Goal: Task Accomplishment & Management: Manage account settings

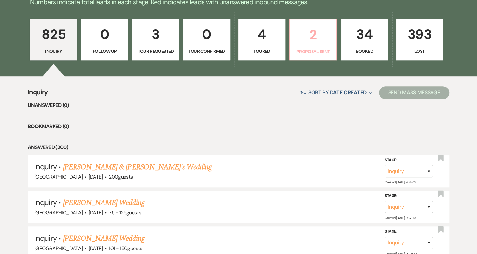
click at [314, 36] on p "2" at bounding box center [313, 35] width 39 height 22
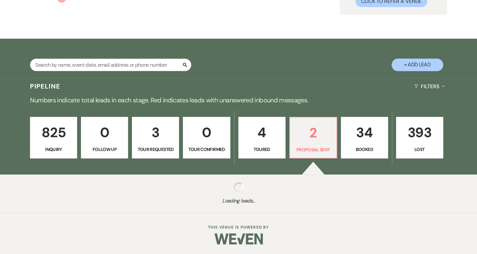
select select "6"
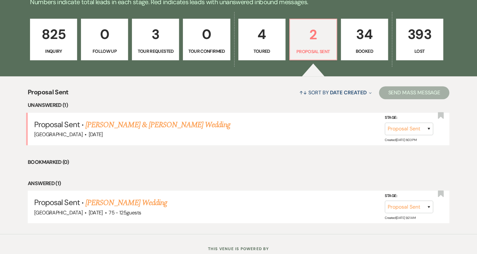
scroll to position [195, 0]
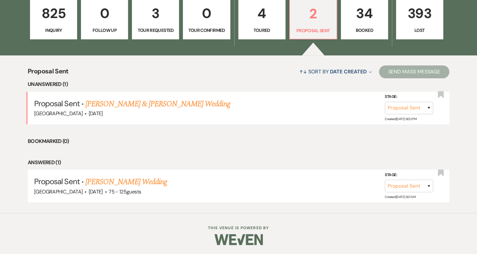
click at [268, 25] on link "4 Toured" at bounding box center [261, 19] width 47 height 42
select select "5"
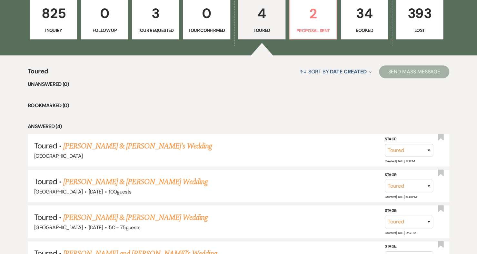
click at [120, 219] on link "[PERSON_NAME] & [PERSON_NAME] Wedding" at bounding box center [135, 218] width 144 height 12
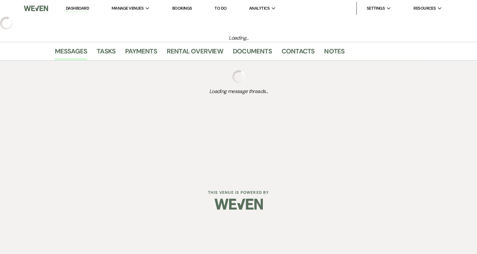
select select "5"
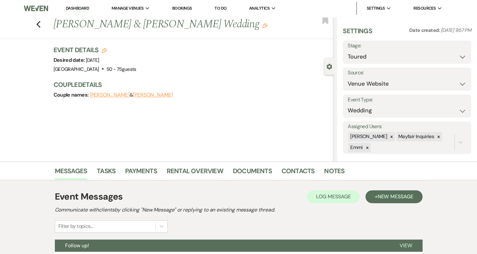
scroll to position [89, 0]
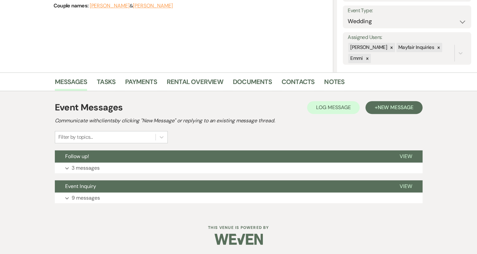
click at [105, 165] on button "Expand 3 messages" at bounding box center [239, 168] width 368 height 11
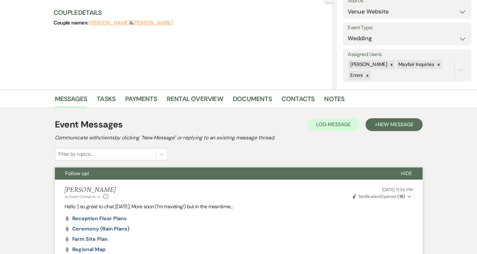
scroll to position [0, 0]
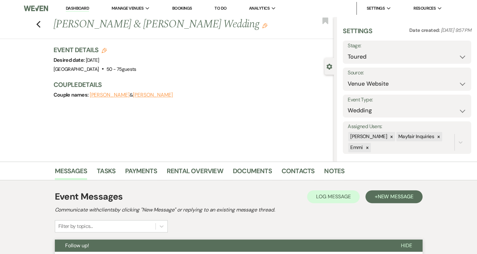
click at [81, 9] on link "Dashboard" at bounding box center [77, 8] width 23 height 6
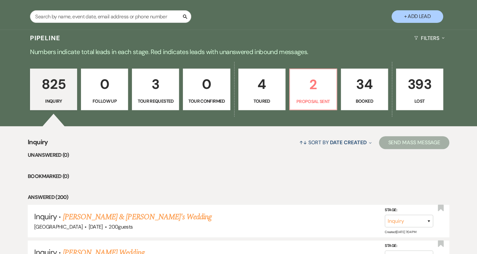
scroll to position [124, 0]
click at [317, 99] on p "Proposal Sent" at bounding box center [313, 101] width 39 height 7
select select "6"
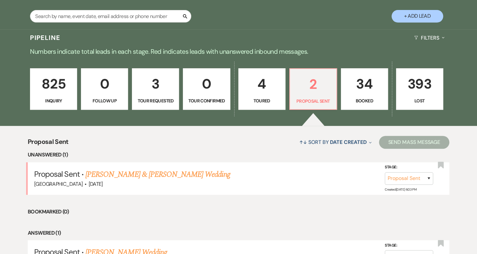
scroll to position [195, 0]
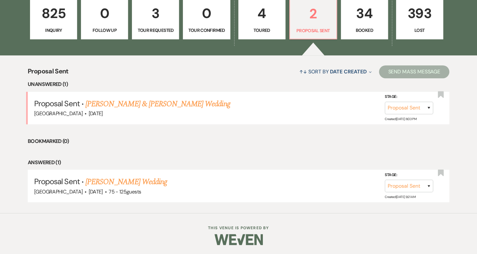
click at [265, 29] on p "Toured" at bounding box center [262, 30] width 39 height 7
select select "5"
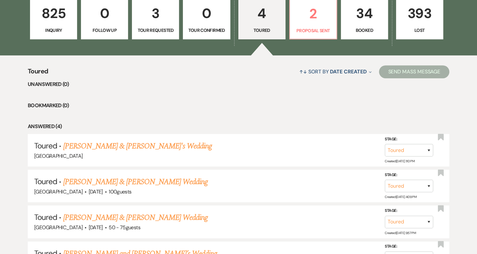
click at [151, 184] on link "[PERSON_NAME] & [PERSON_NAME] Wedding" at bounding box center [135, 182] width 144 height 12
select select "5"
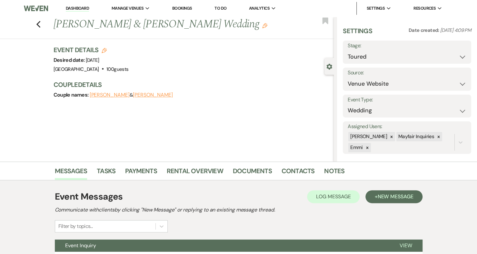
scroll to position [59, 0]
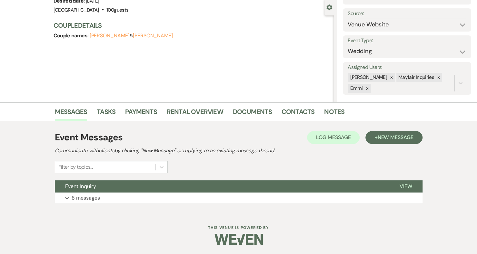
click at [408, 186] on span "View" at bounding box center [406, 186] width 13 height 7
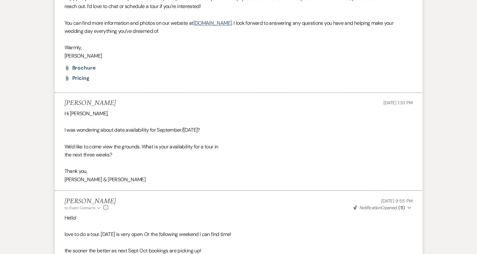
scroll to position [527, 0]
click at [83, 76] on span "Pricing" at bounding box center [80, 78] width 17 height 7
click at [88, 70] on span "Brochure" at bounding box center [84, 68] width 24 height 7
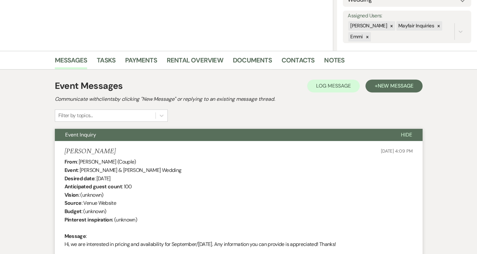
scroll to position [0, 0]
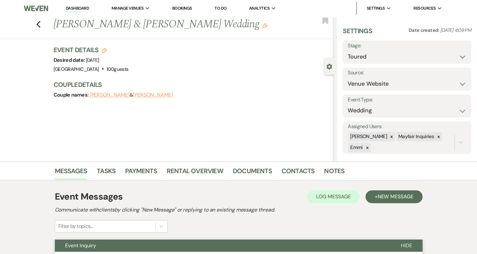
click at [80, 8] on link "Dashboard" at bounding box center [77, 8] width 23 height 6
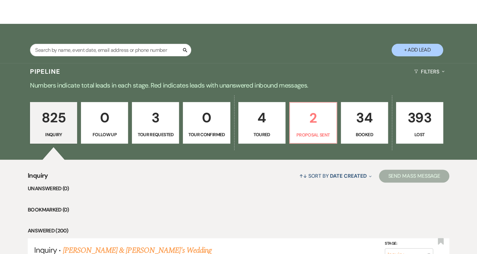
scroll to position [91, 0]
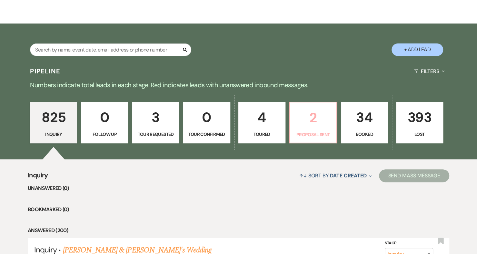
click at [309, 117] on p "2" at bounding box center [313, 118] width 39 height 22
select select "6"
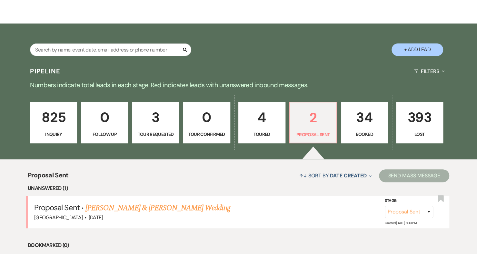
scroll to position [136, 0]
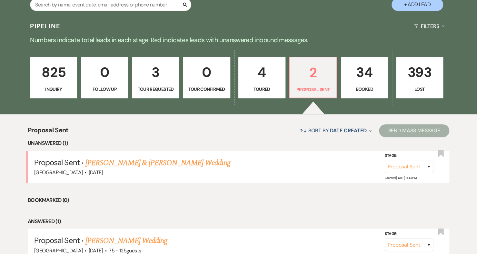
click at [151, 164] on link "[PERSON_NAME] & [PERSON_NAME] Wedding" at bounding box center [157, 163] width 144 height 12
select select "6"
select select "5"
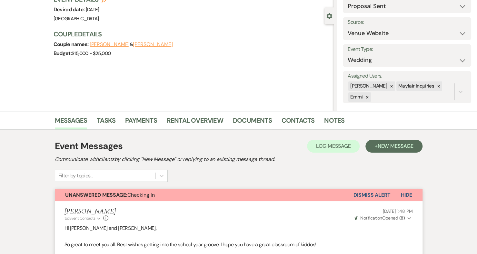
scroll to position [51, 0]
click at [253, 117] on link "Documents" at bounding box center [252, 122] width 39 height 14
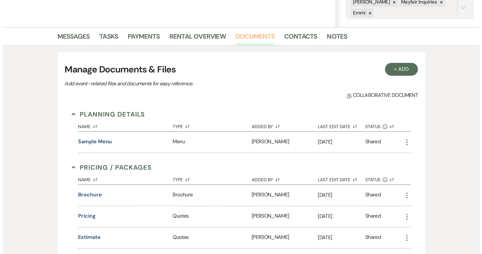
scroll to position [130, 0]
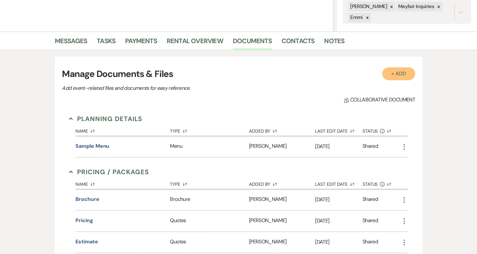
click at [400, 67] on button "+ Add" at bounding box center [398, 73] width 33 height 13
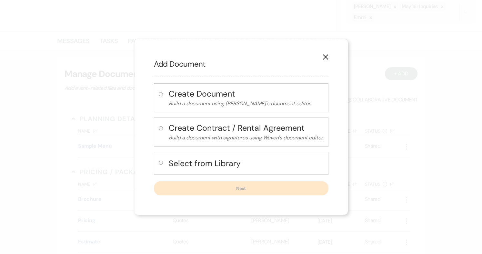
click at [221, 161] on h4 "Select from Library" at bounding box center [246, 163] width 155 height 11
radio input "true"
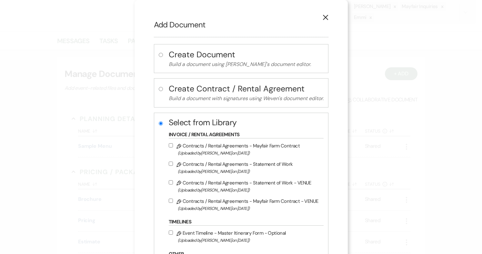
click at [198, 185] on label "Pencil Contracts / Rental Agreements - Statement of Work - VENUE (Uploaded by […" at bounding box center [245, 186] width 152 height 15
click at [173, 185] on input "Pencil Contracts / Rental Agreements - Statement of Work - VENUE (Uploaded by […" at bounding box center [171, 183] width 4 height 4
checkbox input "true"
click at [197, 199] on label "Pencil Contracts / Rental Agreements - Mayfair Farm Contract - VENUE (Uploaded …" at bounding box center [245, 204] width 152 height 15
click at [173, 199] on input "Pencil Contracts / Rental Agreements - Mayfair Farm Contract - VENUE (Uploaded …" at bounding box center [171, 201] width 4 height 4
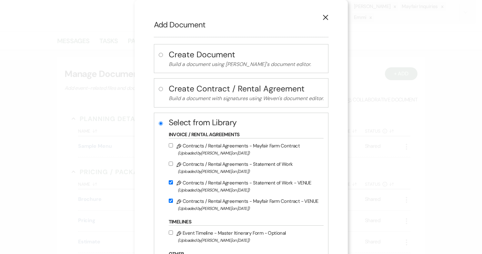
checkbox input "true"
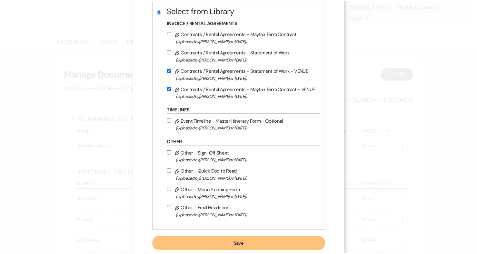
scroll to position [113, 0]
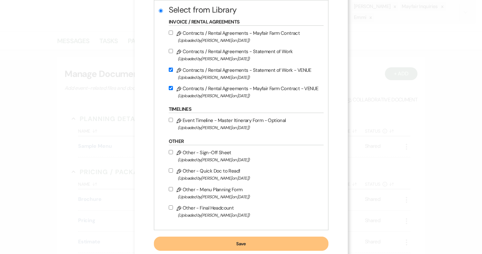
click at [223, 242] on button "Save" at bounding box center [241, 244] width 174 height 14
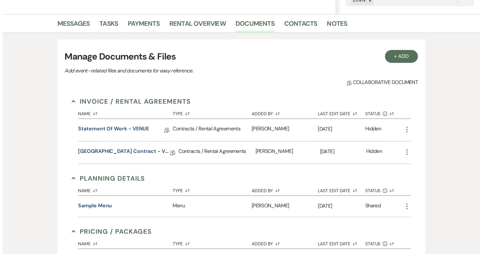
scroll to position [146, 0]
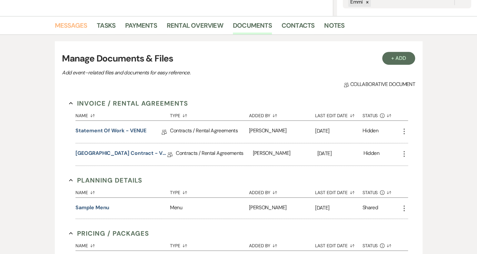
click at [83, 26] on link "Messages" at bounding box center [71, 27] width 33 height 14
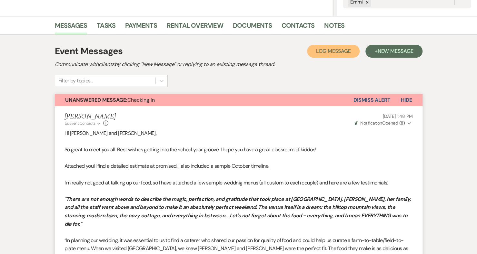
click at [337, 47] on button "Log Log Message" at bounding box center [333, 51] width 53 height 13
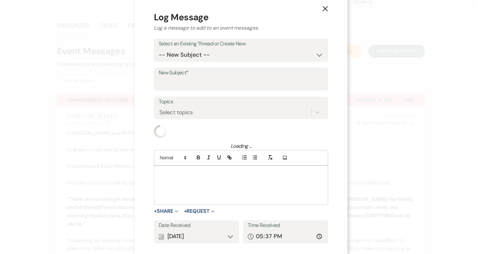
scroll to position [9, 0]
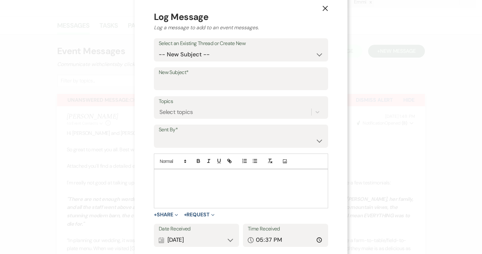
click at [201, 74] on label "New Subject*" at bounding box center [241, 72] width 164 height 9
click at [201, 77] on input "New Subject*" at bounding box center [241, 83] width 164 height 13
click at [190, 85] on input "contracts" at bounding box center [241, 83] width 164 height 13
type input "contracts!"
click at [171, 176] on p at bounding box center [241, 176] width 164 height 7
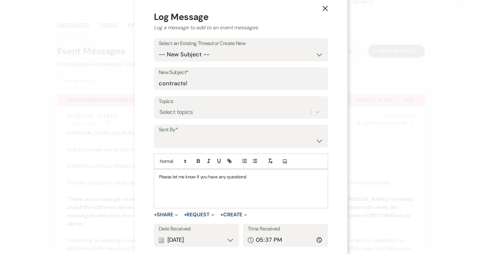
scroll to position [50, 0]
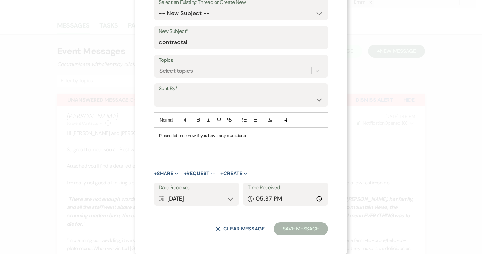
click at [178, 174] on div "+ Share Expand Doc Upload Documents Add Photo Images Pref Vendors Preferred ven…" at bounding box center [241, 174] width 174 height 8
click at [175, 174] on icon "Expand" at bounding box center [176, 174] width 3 height 3
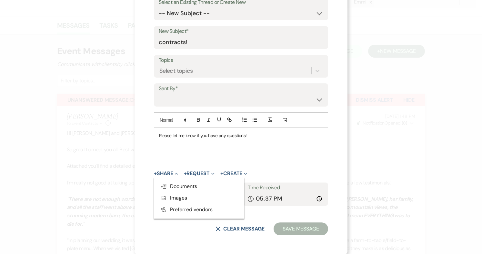
click at [234, 229] on button "X Clear message" at bounding box center [239, 229] width 49 height 5
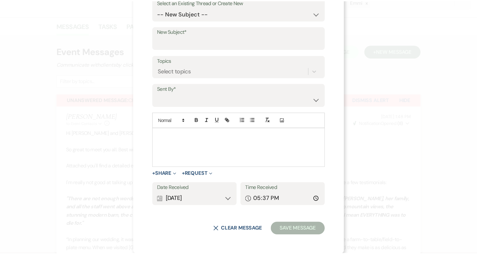
scroll to position [0, 0]
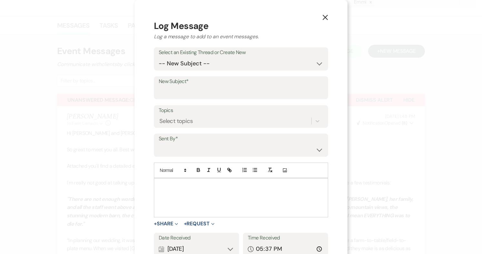
click at [326, 16] on button "X" at bounding box center [325, 17] width 45 height 35
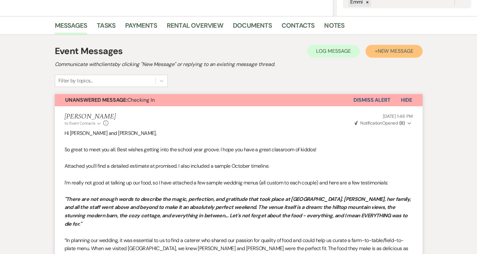
click at [399, 48] on span "New Message" at bounding box center [395, 51] width 36 height 7
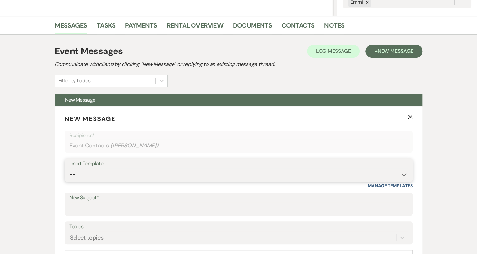
drag, startPoint x: 148, startPoint y: 170, endPoint x: 136, endPoint y: 178, distance: 14.8
click at [136, 178] on select "-- Weven Planning Portal Introduction (Booked Events) Contract follow up after …" at bounding box center [238, 175] width 339 height 13
select select "432"
click at [69, 169] on select "-- Weven Planning Portal Introduction (Booked Events) Contract follow up after …" at bounding box center [238, 175] width 339 height 13
type input "Contract and Deposit Link"
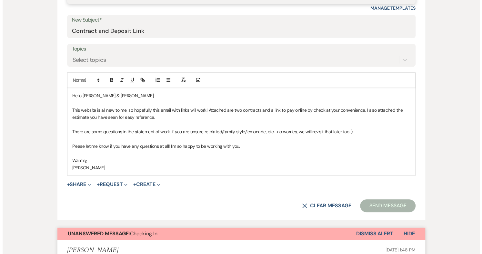
scroll to position [326, 0]
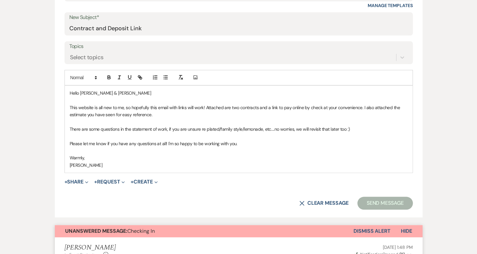
click at [125, 114] on p "This website is all new to me, so hopefully this email with links will work! At…" at bounding box center [239, 111] width 338 height 15
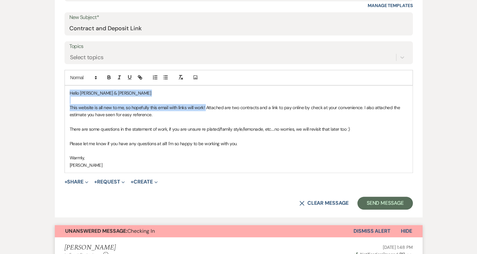
drag, startPoint x: 205, startPoint y: 107, endPoint x: 64, endPoint y: 88, distance: 141.8
click at [65, 88] on div "Hello [PERSON_NAME] & [PERSON_NAME] This website is all new to me, so hopefully…" at bounding box center [239, 129] width 348 height 87
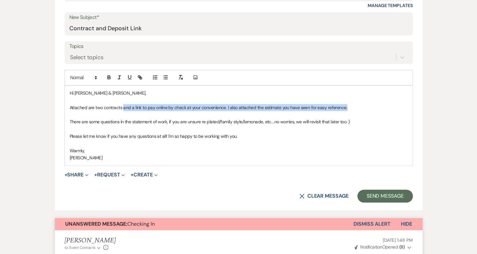
drag, startPoint x: 351, startPoint y: 109, endPoint x: 124, endPoint y: 104, distance: 227.1
click at [124, 104] on p "Attached are two contracts and a link to pay online by check at your convenienc…" at bounding box center [239, 107] width 338 height 7
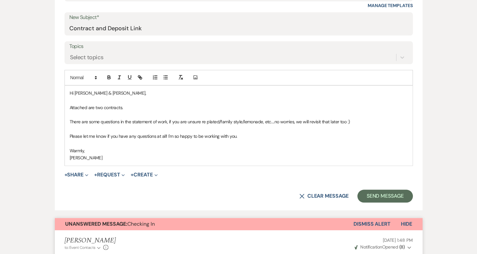
click at [148, 116] on p at bounding box center [239, 114] width 338 height 7
click at [142, 123] on p "There are some questions in the statement of work, if you are unsure re plated/…" at bounding box center [239, 121] width 338 height 7
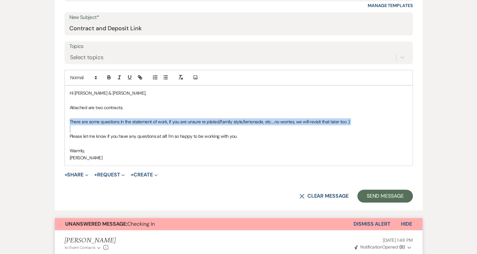
click at [142, 123] on p "There are some questions in the statement of work, if you are unsure re plated/…" at bounding box center [239, 121] width 338 height 7
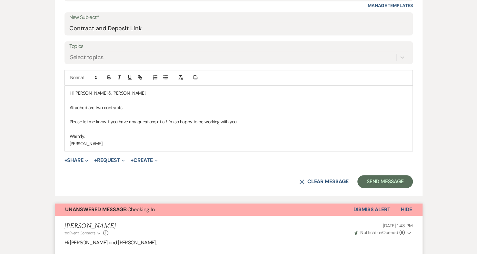
click at [204, 109] on p "Attached are two contracts." at bounding box center [239, 107] width 338 height 7
click at [84, 160] on button "+ Share Expand" at bounding box center [76, 160] width 24 height 5
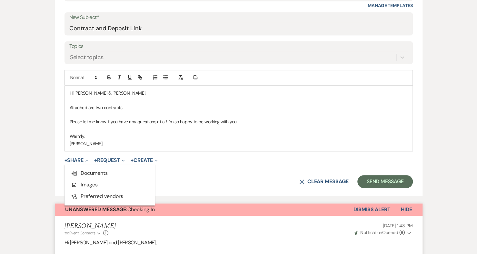
click at [87, 171] on span "Doc Upload Documents" at bounding box center [89, 173] width 37 height 7
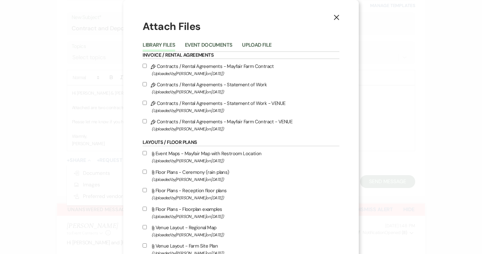
click at [208, 44] on button "Event Documents" at bounding box center [208, 47] width 47 height 9
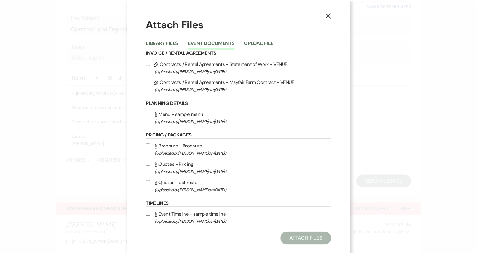
scroll to position [3, 0]
click at [223, 66] on label "Pencil Contracts / Rental Agreements - Statement of Work - VENUE (Uploaded by […" at bounding box center [240, 66] width 187 height 15
click at [152, 65] on input "Pencil Contracts / Rental Agreements - Statement of Work - VENUE (Uploaded by […" at bounding box center [149, 63] width 4 height 4
checkbox input "true"
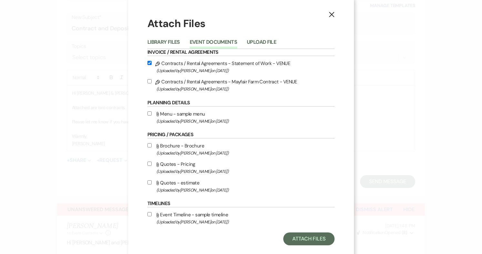
click at [216, 85] on span "(Uploaded by [PERSON_NAME] on [DATE] )" at bounding box center [245, 88] width 178 height 7
click at [152, 84] on input "Pencil Contracts / Rental Agreements - Mayfair Farm Contract - VENUE (Uploaded …" at bounding box center [149, 81] width 4 height 4
checkbox input "true"
click at [303, 234] on button "Attach Files" at bounding box center [308, 239] width 51 height 13
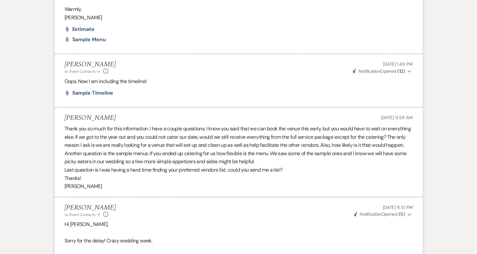
scroll to position [853, 0]
click at [86, 26] on span "estimate" at bounding box center [83, 29] width 22 height 7
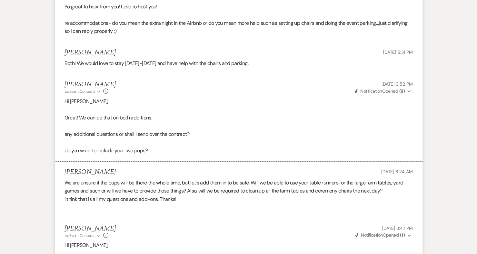
scroll to position [4305, 0]
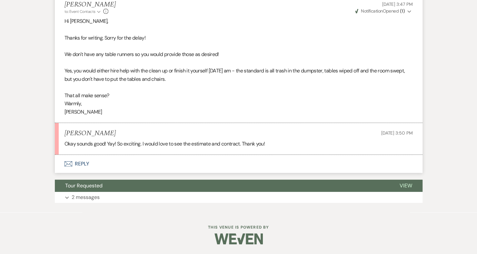
click at [91, 189] on span "Tour Requested" at bounding box center [83, 186] width 37 height 7
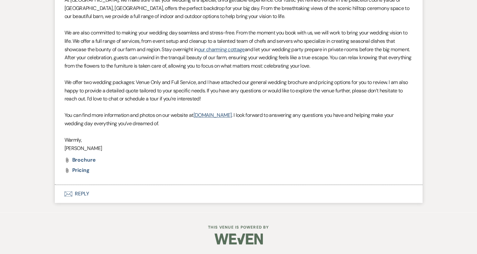
scroll to position [4678, 0]
click at [87, 173] on span "Pricing" at bounding box center [80, 170] width 17 height 7
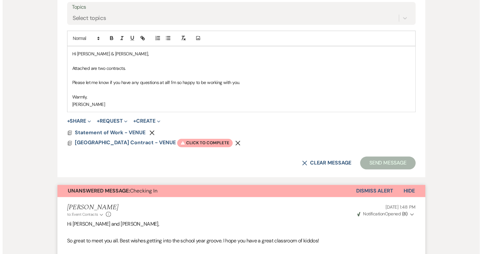
scroll to position [367, 0]
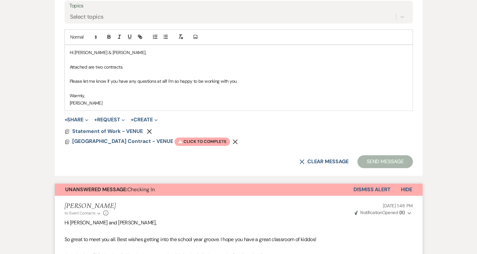
click at [174, 143] on span "Warning Click to complete" at bounding box center [201, 142] width 55 height 8
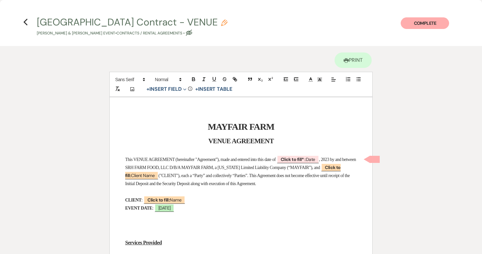
click at [306, 161] on b "Click to fill* :" at bounding box center [293, 160] width 25 height 6
select select "owner"
select select "Date"
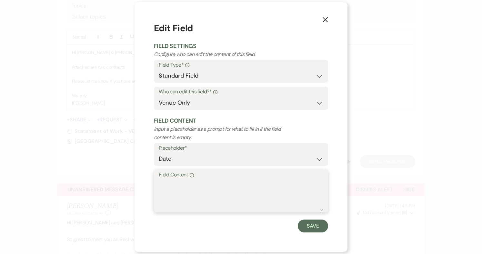
click at [183, 185] on textarea "Field Content Info" at bounding box center [241, 196] width 164 height 32
type textarea "[DATE]"
click at [313, 228] on button "Save" at bounding box center [313, 226] width 30 height 13
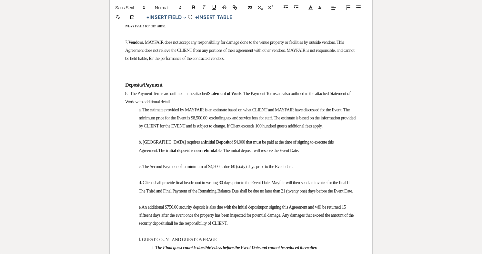
scroll to position [437, 0]
click at [216, 127] on span "a. The estimate provided by MAYFAIR is an estimate based on what CLIENT and MAY…" at bounding box center [248, 117] width 218 height 21
click at [223, 126] on span "a. The estimate provided by MAYFAIR is an estimate based on what CLIENT and MAY…" at bounding box center [248, 117] width 218 height 21
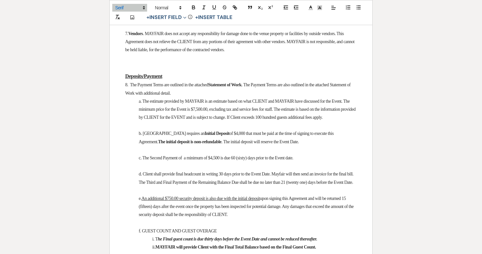
click at [217, 161] on span "c. The Second Payment of a minimum of $4,500 is due 60 (sixty) days prior to th…" at bounding box center [216, 158] width 154 height 5
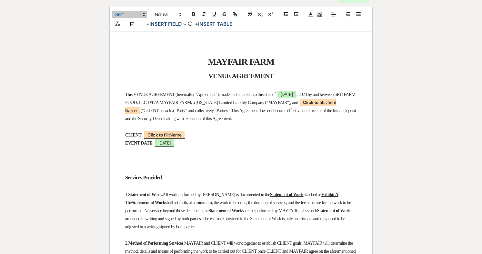
scroll to position [0, 0]
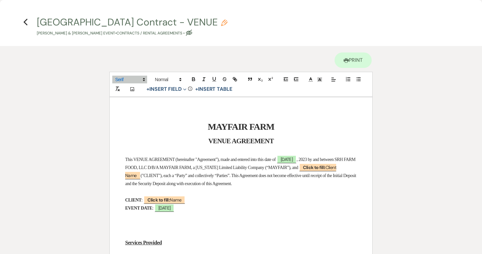
click at [26, 24] on use "button" at bounding box center [25, 22] width 4 height 7
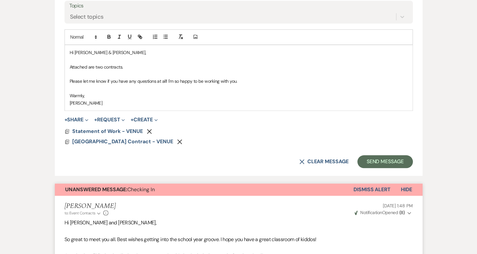
click at [113, 129] on span "Statement of Work - VENUE" at bounding box center [107, 131] width 71 height 7
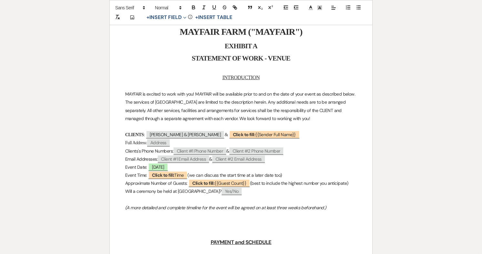
scroll to position [95, 0]
click at [213, 136] on span "[PERSON_NAME] & [PERSON_NAME]" at bounding box center [185, 134] width 79 height 8
select select "smartCustomField"
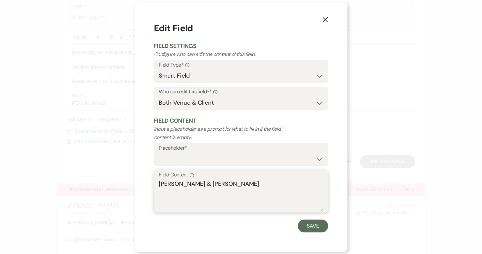
drag, startPoint x: 200, startPoint y: 183, endPoint x: 259, endPoint y: 187, distance: 59.2
click at [259, 187] on textarea "[PERSON_NAME] & [PERSON_NAME]" at bounding box center [241, 196] width 164 height 32
type textarea "[PERSON_NAME]"
click at [314, 227] on button "Save" at bounding box center [313, 226] width 30 height 13
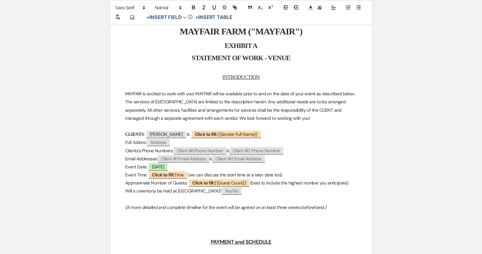
click at [244, 136] on span "Click to fill: {{Sender Full Name}}" at bounding box center [226, 134] width 71 height 8
select select "smartCustomField"
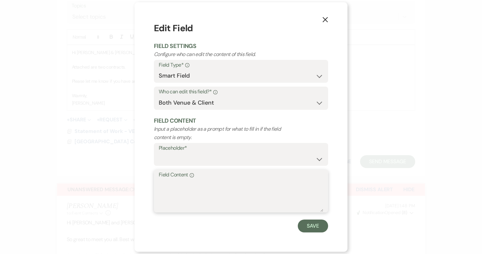
click at [210, 191] on textarea "Field Content Info" at bounding box center [241, 196] width 164 height 32
paste textarea "[PERSON_NAME]"
type textarea "[PERSON_NAME]"
click at [313, 230] on button "Save" at bounding box center [313, 226] width 30 height 13
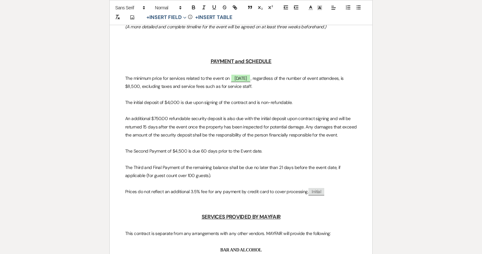
scroll to position [277, 0]
click at [178, 152] on p "The Second Payment of $4,500 is due 60 days prior to the Event date." at bounding box center [241, 151] width 232 height 8
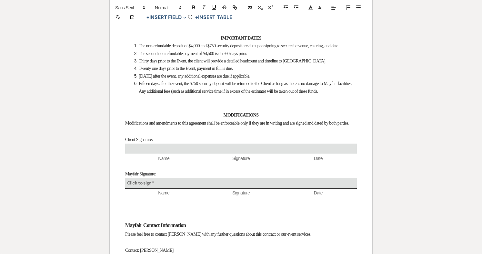
scroll to position [1104, 0]
click at [215, 57] on span "The second non refundable payment of $4,500 is due 60 days prior." at bounding box center [193, 54] width 108 height 5
click at [278, 94] on span "Fifteen days after the event, the $750 security deposit will be returned to the…" at bounding box center [246, 88] width 214 height 12
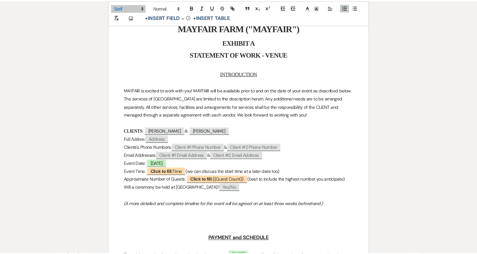
scroll to position [0, 0]
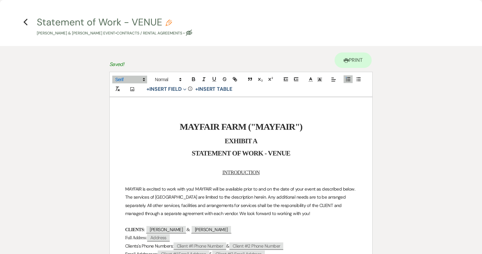
click at [27, 23] on icon "Previous" at bounding box center [25, 22] width 5 height 8
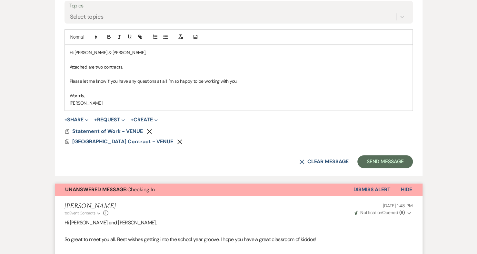
click at [244, 79] on p "Please let me know if you have any questions at all! I'm so happy to be working…" at bounding box center [239, 81] width 338 height 7
click at [226, 76] on p at bounding box center [239, 74] width 338 height 7
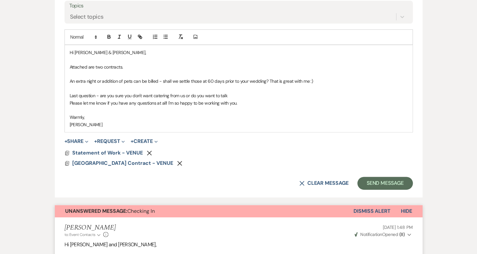
click at [180, 95] on p "Last question - are you sure you don't want catering from us or do you want to …" at bounding box center [239, 95] width 338 height 7
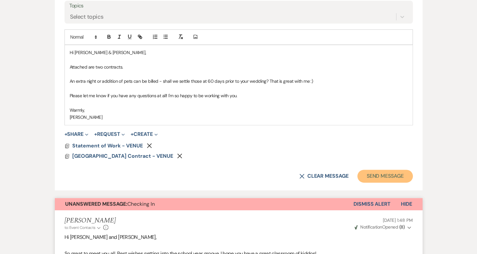
click at [379, 174] on button "Send Message" at bounding box center [384, 176] width 55 height 13
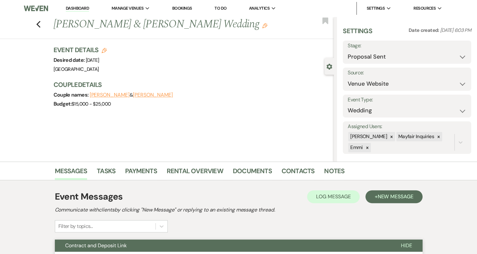
click at [79, 10] on link "Dashboard" at bounding box center [77, 8] width 23 height 6
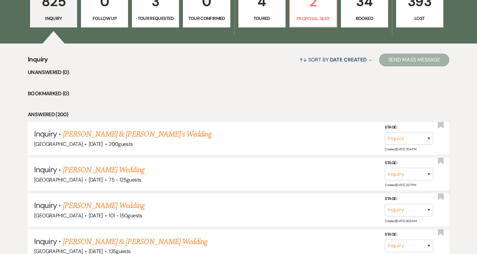
scroll to position [207, 0]
click at [310, 10] on p "2" at bounding box center [313, 2] width 39 height 22
select select "6"
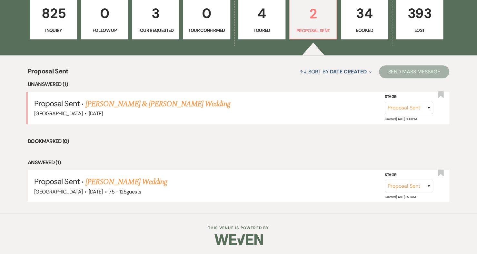
scroll to position [194, 0]
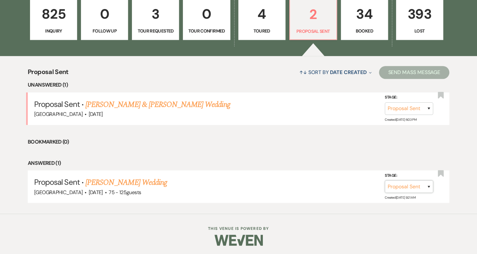
click at [413, 188] on select "Inquiry Follow Up Tour Requested Tour Confirmed Toured Proposal Sent Booked Lost" at bounding box center [409, 187] width 48 height 13
select select "5"
click at [385, 181] on select "Inquiry Follow Up Tour Requested Tour Confirmed Toured Proposal Sent Booked Lost" at bounding box center [409, 187] width 48 height 13
click at [420, 185] on button "Save" at bounding box center [420, 186] width 32 height 13
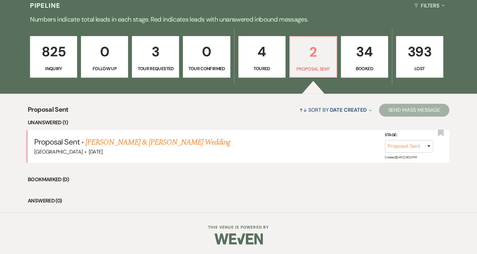
scroll to position [156, 0]
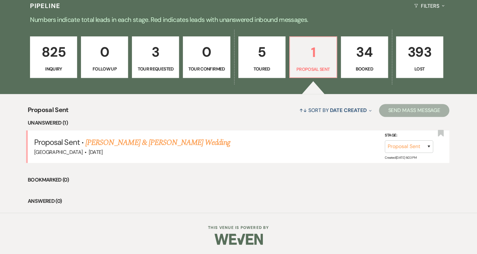
click at [269, 67] on p "Toured" at bounding box center [262, 68] width 39 height 7
select select "5"
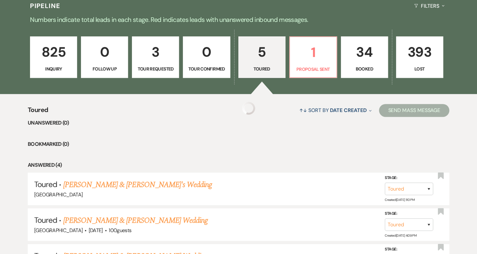
select select "5"
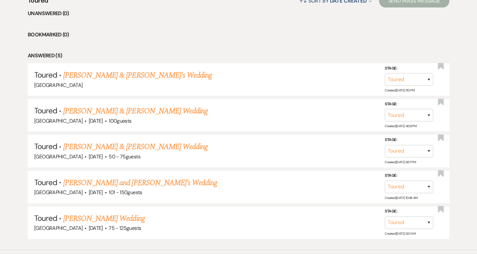
scroll to position [302, 0]
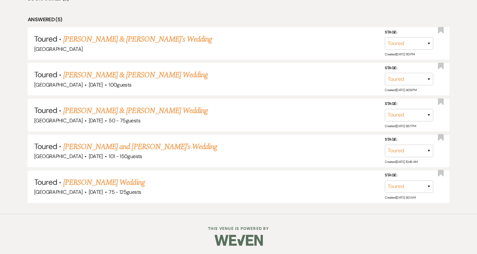
click at [193, 74] on link "[PERSON_NAME] & [PERSON_NAME] Wedding" at bounding box center [135, 75] width 144 height 12
select select "5"
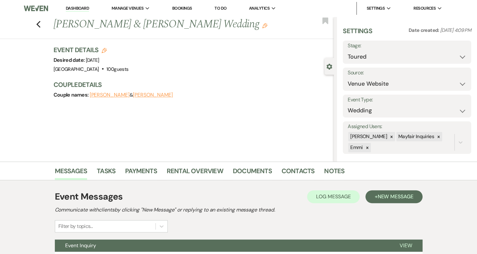
scroll to position [59, 0]
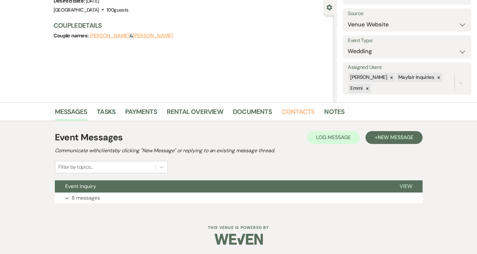
click at [302, 111] on link "Contacts" at bounding box center [298, 114] width 33 height 14
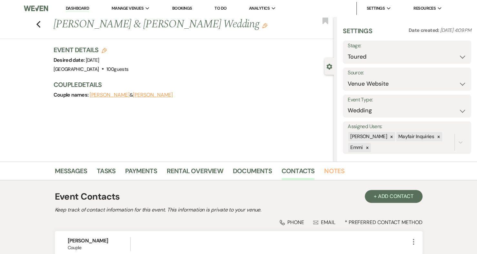
click at [327, 169] on link "Notes" at bounding box center [334, 173] width 20 height 14
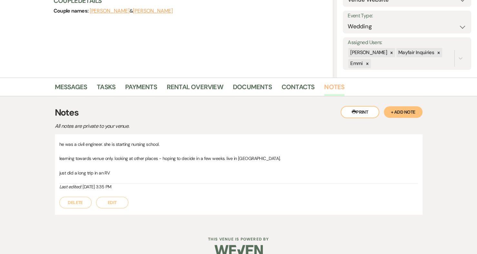
scroll to position [95, 0]
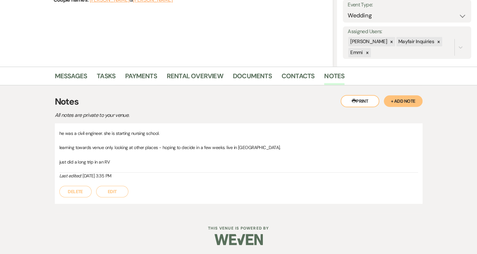
drag, startPoint x: 82, startPoint y: 192, endPoint x: 137, endPoint y: 184, distance: 55.6
click at [137, 184] on div "Delete Edit" at bounding box center [238, 189] width 359 height 18
click at [119, 190] on button "Edit" at bounding box center [112, 192] width 32 height 12
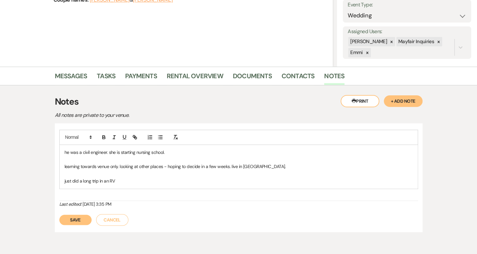
click at [149, 179] on p "just did a long trip in an RV" at bounding box center [238, 181] width 348 height 7
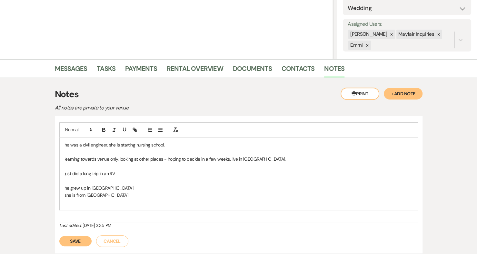
scroll to position [152, 0]
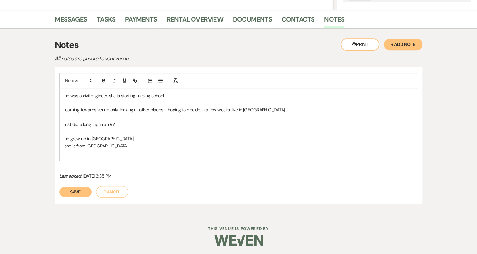
click at [77, 191] on button "Save" at bounding box center [75, 192] width 32 height 10
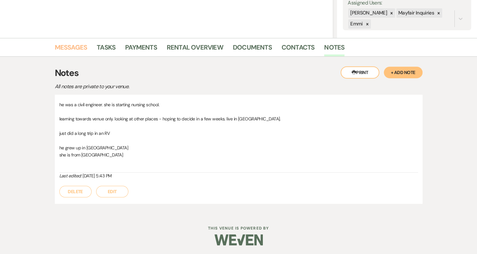
click at [72, 52] on link "Messages" at bounding box center [71, 49] width 33 height 14
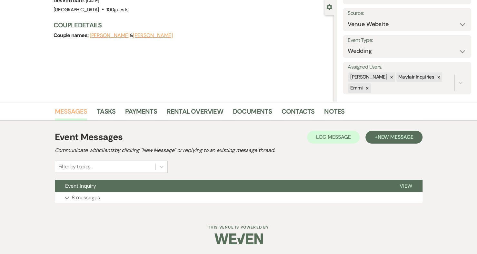
scroll to position [59, 0]
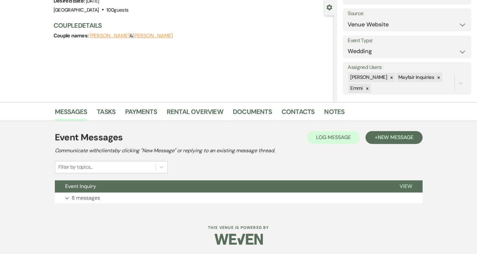
click at [91, 199] on p "8 messages" at bounding box center [86, 198] width 28 height 8
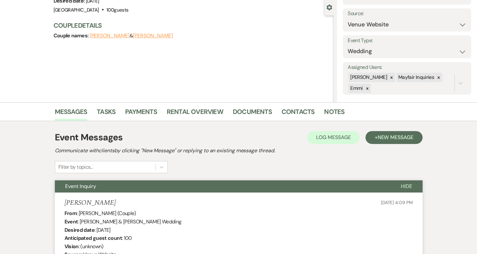
click at [89, 187] on span "Event Inquiry" at bounding box center [80, 186] width 31 height 7
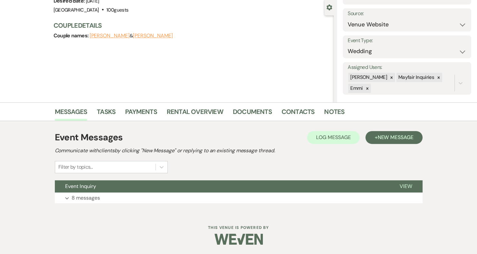
click at [87, 185] on span "Event Inquiry" at bounding box center [80, 186] width 31 height 7
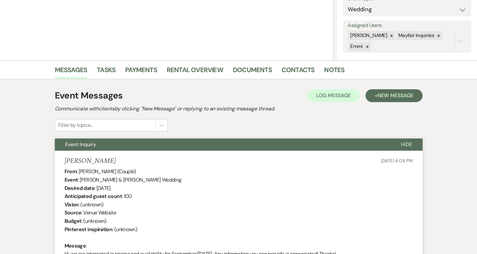
scroll to position [115, 0]
